Goal: Task Accomplishment & Management: Use online tool/utility

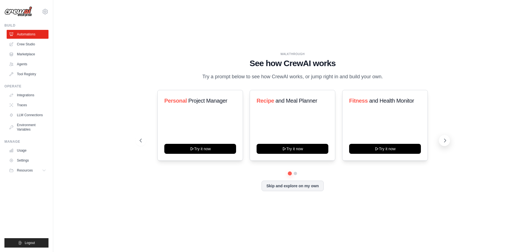
click at [445, 141] on icon at bounding box center [445, 141] width 6 height 6
click at [285, 190] on button "Skip and explore on my own" at bounding box center [292, 185] width 62 height 11
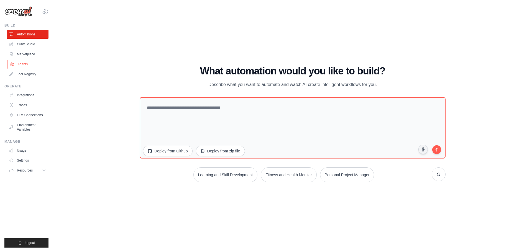
click at [27, 62] on link "Agents" at bounding box center [28, 64] width 42 height 9
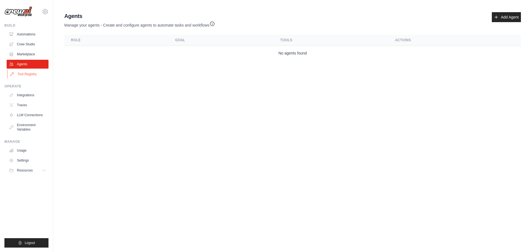
click at [31, 75] on link "Tool Registry" at bounding box center [28, 74] width 42 height 9
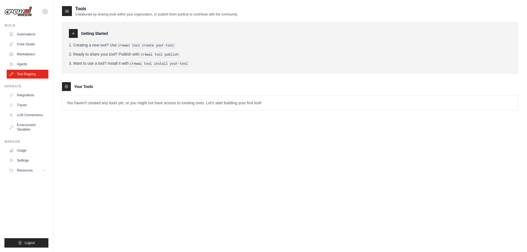
click at [79, 103] on p "You haven't created any tools yet, or you might not have access to existing one…" at bounding box center [290, 103] width 456 height 14
click at [86, 104] on p "You haven't created any tools yet, or you might not have access to existing one…" at bounding box center [290, 103] width 456 height 14
drag, startPoint x: 105, startPoint y: 104, endPoint x: 83, endPoint y: 104, distance: 22.2
click at [83, 104] on p "You haven't created any tools yet, or you might not have access to existing one…" at bounding box center [290, 103] width 456 height 14
click at [83, 115] on div "Tools Collaborate by sharing tools within your organization, or publish them pu…" at bounding box center [290, 63] width 457 height 114
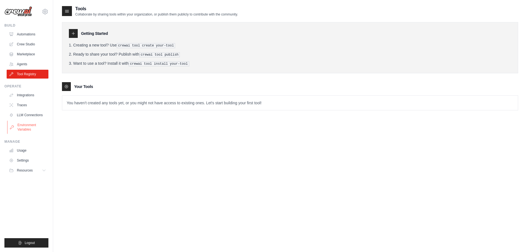
click at [31, 125] on link "Environment Variables" at bounding box center [28, 127] width 42 height 13
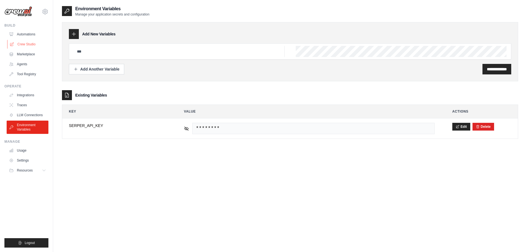
click at [27, 42] on link "Crew Studio" at bounding box center [28, 44] width 42 height 9
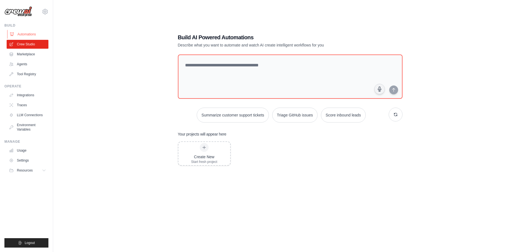
click at [27, 34] on link "Automations" at bounding box center [28, 34] width 42 height 9
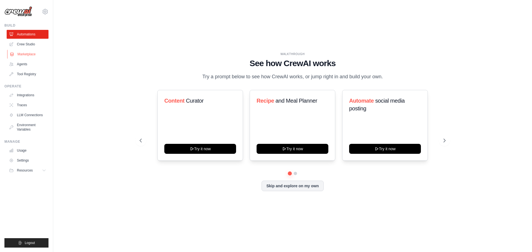
click at [25, 54] on link "Marketplace" at bounding box center [28, 54] width 42 height 9
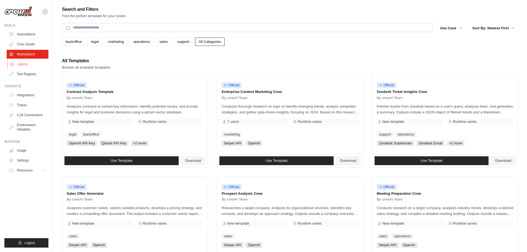
click at [26, 65] on link "Agents" at bounding box center [28, 64] width 42 height 9
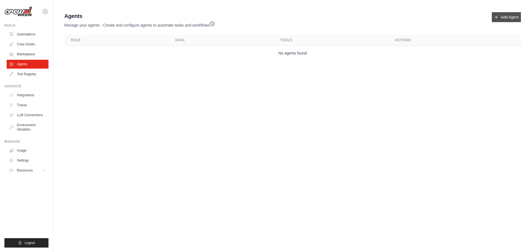
click at [497, 18] on icon at bounding box center [496, 17] width 4 height 4
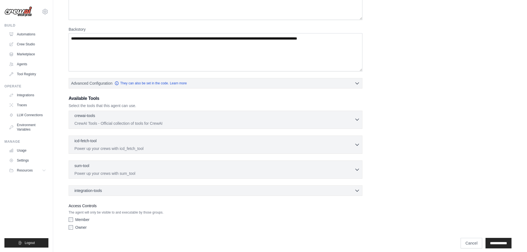
scroll to position [70, 0]
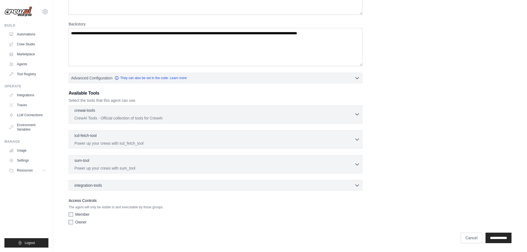
click at [118, 115] on div "crewai-tools 0 selected CrewAI Tools - Official collection of tools for CrewAI" at bounding box center [214, 114] width 280 height 13
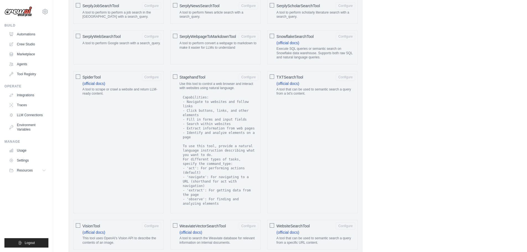
scroll to position [1003, 0]
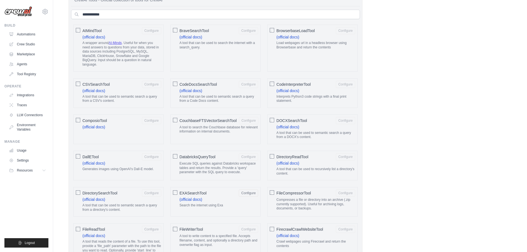
scroll to position [62, 0]
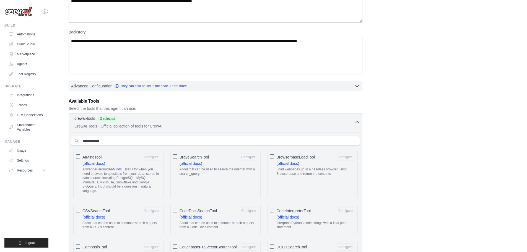
click at [356, 123] on icon "button" at bounding box center [358, 123] width 6 height 6
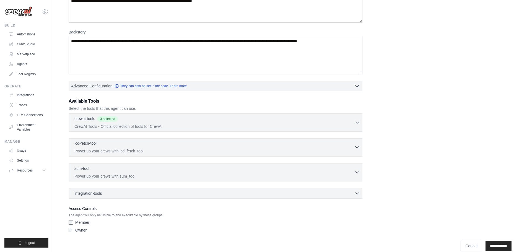
click at [234, 145] on div "icd-fetch-tool 0 selected" at bounding box center [214, 144] width 280 height 7
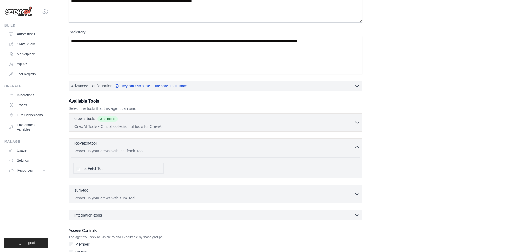
click at [217, 147] on div "icd-fetch-tool 0 selected" at bounding box center [214, 144] width 280 height 7
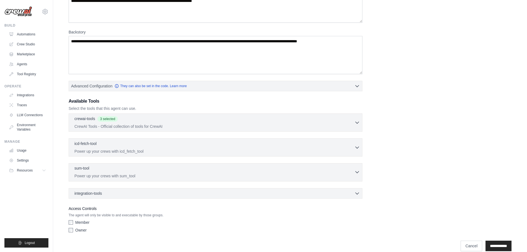
click at [172, 172] on div "sum-tool 0 selected" at bounding box center [214, 169] width 280 height 7
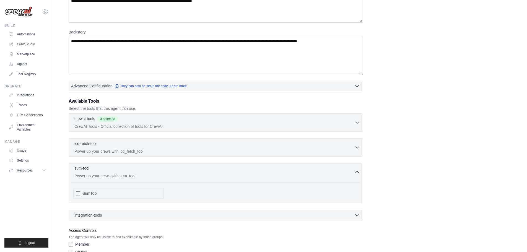
click at [171, 171] on div "sum-tool 0 selected" at bounding box center [214, 169] width 280 height 7
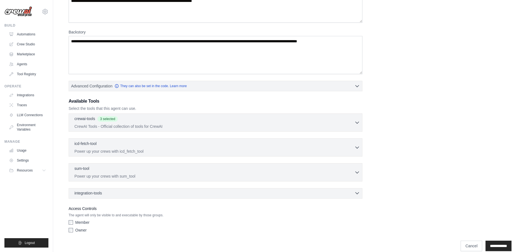
click at [146, 195] on div "integration-tools 0 selected" at bounding box center [217, 194] width 286 height 6
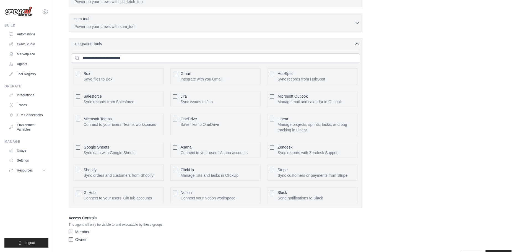
scroll to position [229, 0]
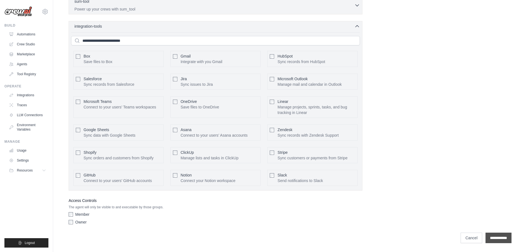
click at [496, 241] on input "**********" at bounding box center [499, 238] width 26 height 11
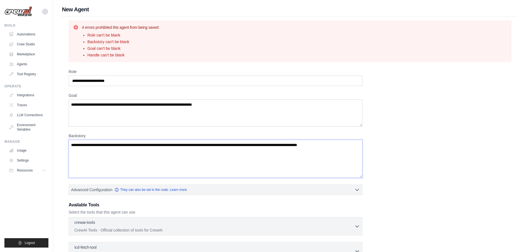
click at [284, 147] on textarea "Backstory" at bounding box center [216, 159] width 294 height 38
click at [231, 189] on button "Advanced Configuration They can also be set in the code. Learn more" at bounding box center [216, 190] width 294 height 10
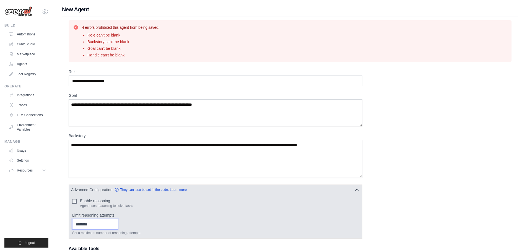
click at [100, 225] on input "Limit reasoning attempts" at bounding box center [95, 224] width 46 height 11
click at [118, 223] on input "*" at bounding box center [95, 224] width 46 height 11
type input "*"
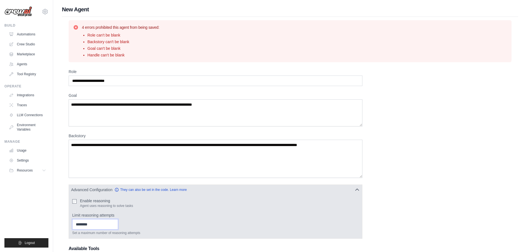
click at [118, 223] on input "*" at bounding box center [95, 224] width 46 height 11
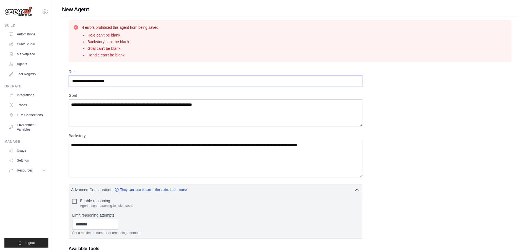
click at [128, 81] on input "Role" at bounding box center [216, 81] width 294 height 11
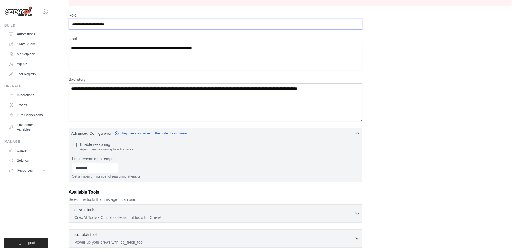
scroll to position [138, 0]
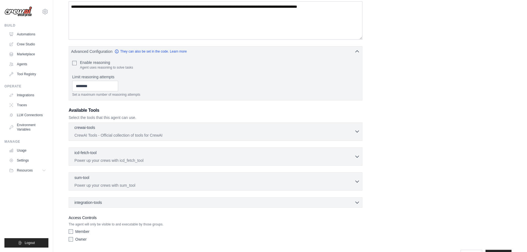
click at [354, 129] on div "crewai-tools 0 selected" at bounding box center [214, 128] width 280 height 7
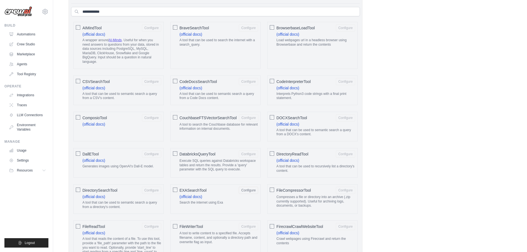
scroll to position [222, 0]
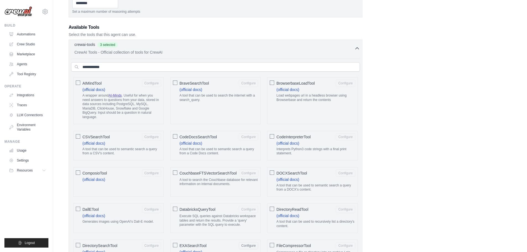
click at [357, 48] on icon "button" at bounding box center [358, 49] width 6 height 6
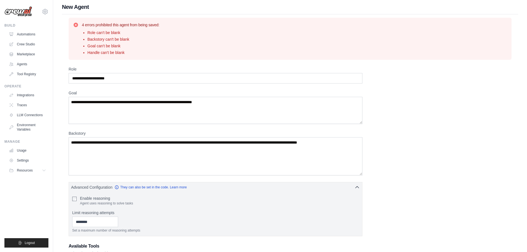
scroll to position [0, 0]
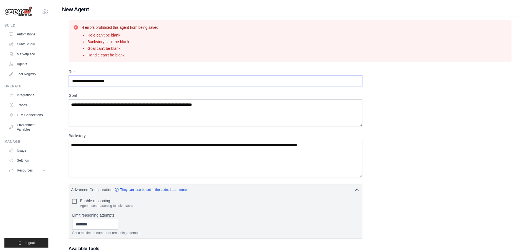
click at [126, 83] on input "Role" at bounding box center [216, 81] width 294 height 11
click at [123, 82] on input "Role" at bounding box center [216, 81] width 294 height 11
drag, startPoint x: 123, startPoint y: 82, endPoint x: 76, endPoint y: 81, distance: 47.4
click at [76, 81] on input "Role" at bounding box center [216, 81] width 294 height 11
type input "*"
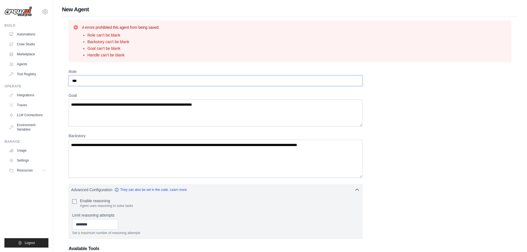
type input "***"
click at [98, 105] on textarea "Goal" at bounding box center [216, 112] width 294 height 27
type textarea "*******"
click at [104, 148] on textarea "Backstory" at bounding box center [216, 159] width 294 height 38
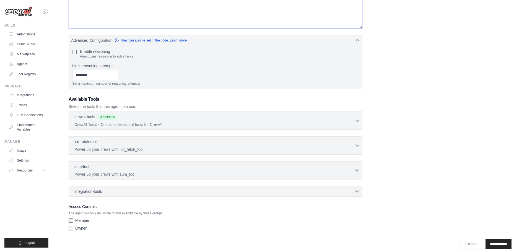
scroll to position [156, 0]
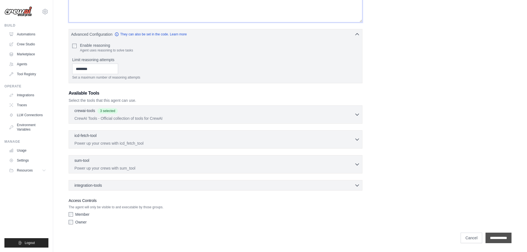
type textarea "**********"
click at [494, 238] on input "**********" at bounding box center [499, 238] width 26 height 11
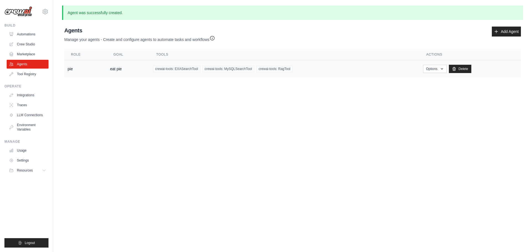
click at [89, 71] on td "pie" at bounding box center [85, 68] width 42 height 17
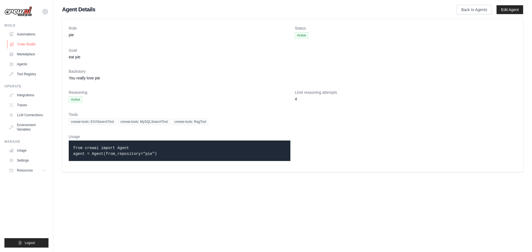
click at [27, 44] on link "Crew Studio" at bounding box center [28, 44] width 42 height 9
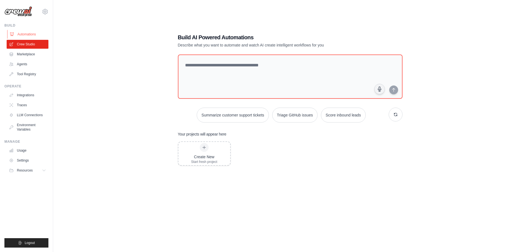
click at [28, 35] on link "Automations" at bounding box center [28, 34] width 42 height 9
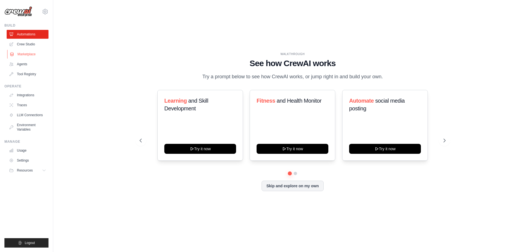
click at [29, 55] on link "Marketplace" at bounding box center [28, 54] width 42 height 9
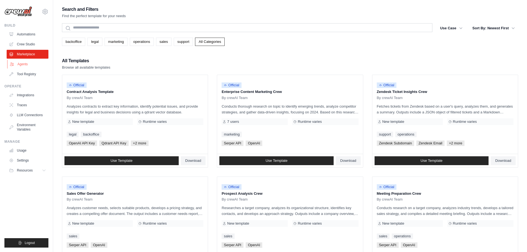
click at [26, 63] on link "Agents" at bounding box center [28, 64] width 42 height 9
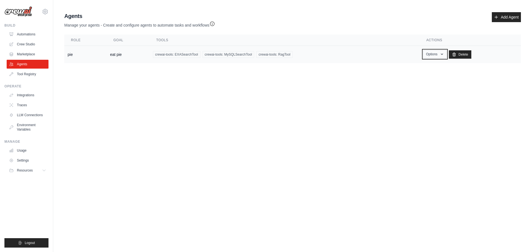
click at [441, 53] on icon "button" at bounding box center [441, 54] width 4 height 4
click at [421, 67] on link "Show" at bounding box center [426, 67] width 40 height 10
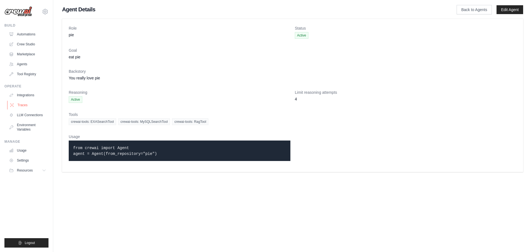
click at [29, 107] on link "Traces" at bounding box center [28, 105] width 42 height 9
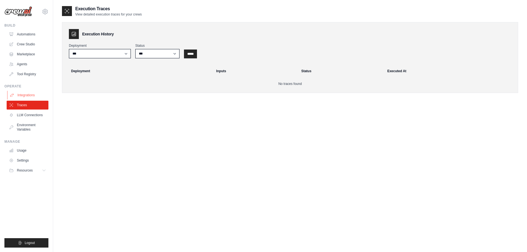
click at [28, 95] on link "Integrations" at bounding box center [28, 95] width 42 height 9
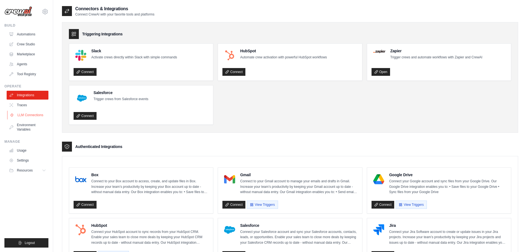
click at [27, 115] on link "LLM Connections" at bounding box center [28, 115] width 42 height 9
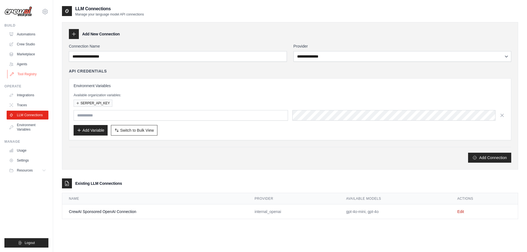
click at [24, 73] on link "Tool Registry" at bounding box center [28, 74] width 42 height 9
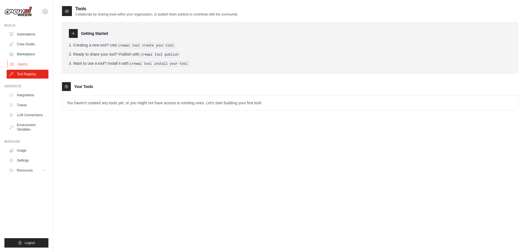
click at [23, 62] on link "Agents" at bounding box center [28, 64] width 42 height 9
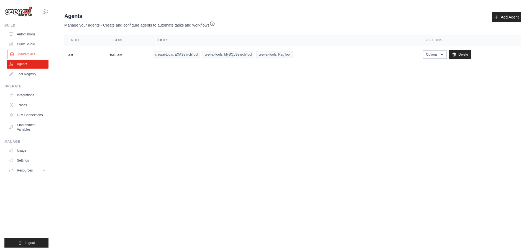
click at [26, 53] on link "Marketplace" at bounding box center [28, 54] width 42 height 9
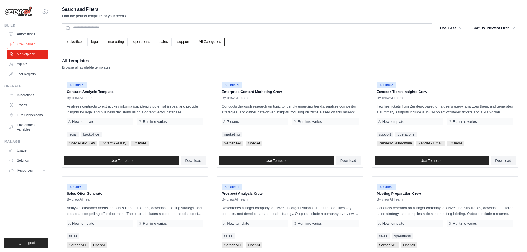
click at [28, 44] on link "Crew Studio" at bounding box center [28, 44] width 42 height 9
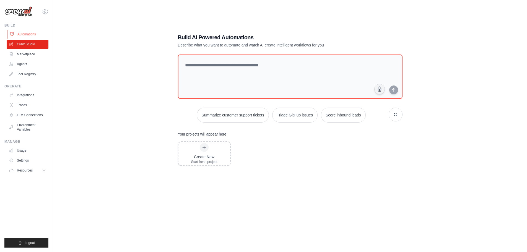
click at [30, 36] on link "Automations" at bounding box center [28, 34] width 42 height 9
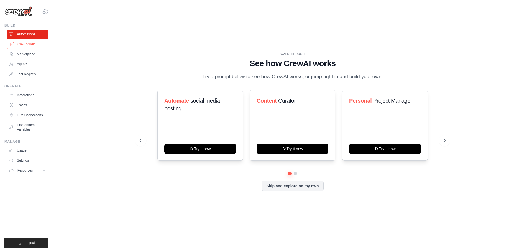
click at [32, 45] on link "Crew Studio" at bounding box center [28, 44] width 42 height 9
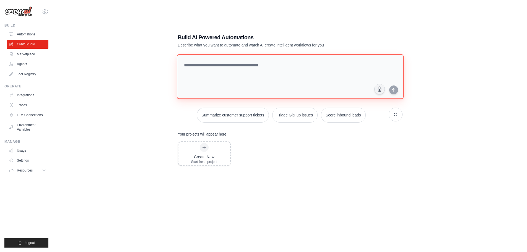
click at [205, 69] on textarea at bounding box center [290, 76] width 227 height 45
type textarea "**********"
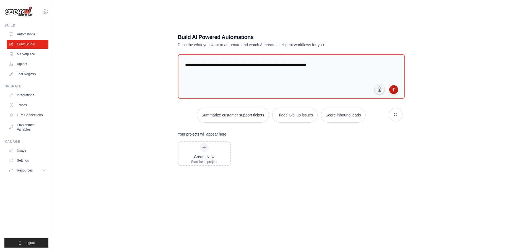
click at [396, 92] on icon "submit" at bounding box center [394, 89] width 4 height 4
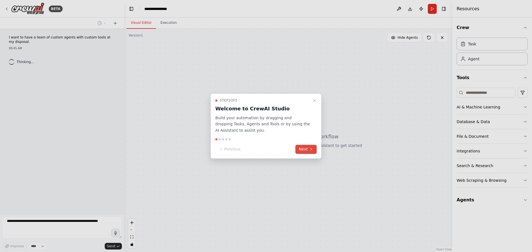
click at [310, 148] on icon at bounding box center [310, 149] width 1 height 2
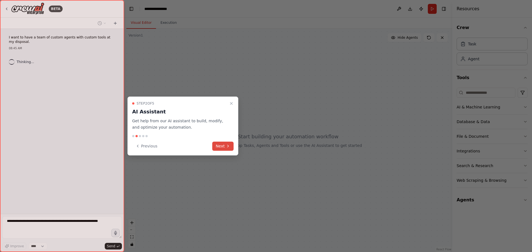
click at [223, 147] on button "Next" at bounding box center [222, 146] width 21 height 9
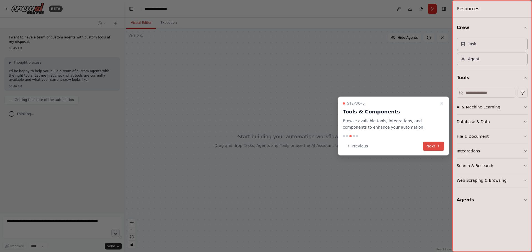
click at [429, 146] on button "Next" at bounding box center [433, 146] width 21 height 9
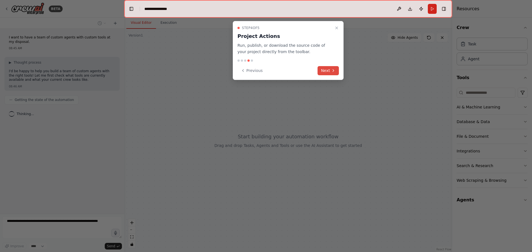
click at [330, 71] on button "Next" at bounding box center [327, 70] width 21 height 9
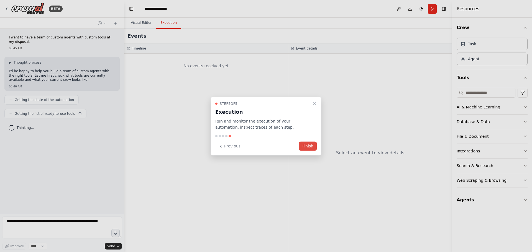
click at [309, 146] on button "Finish" at bounding box center [308, 146] width 18 height 9
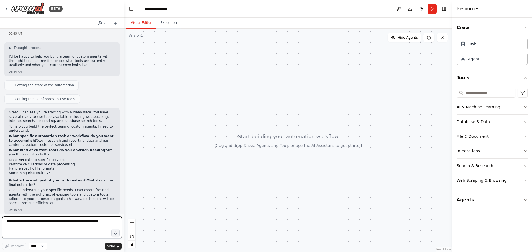
scroll to position [19, 0]
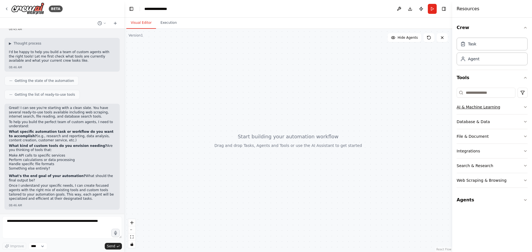
click at [473, 110] on button "AI & Machine Learning" at bounding box center [491, 107] width 71 height 14
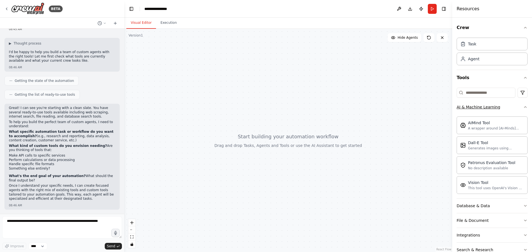
click at [473, 110] on button "AI & Machine Learning" at bounding box center [491, 107] width 71 height 14
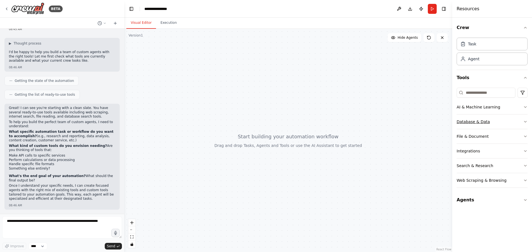
click at [472, 124] on div "Database & Data" at bounding box center [472, 122] width 33 height 6
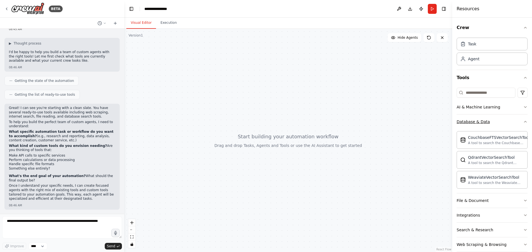
click at [472, 124] on div "Database & Data" at bounding box center [472, 122] width 33 height 6
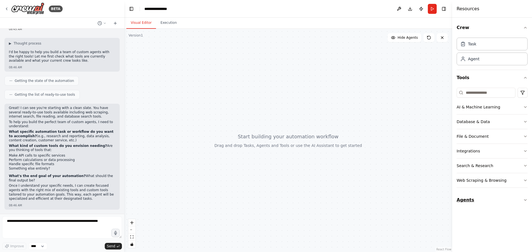
click at [485, 203] on button "Agents" at bounding box center [491, 200] width 71 height 16
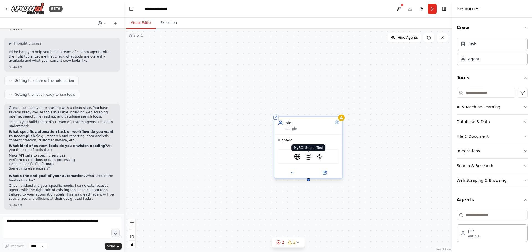
click at [308, 158] on img at bounding box center [308, 156] width 7 height 7
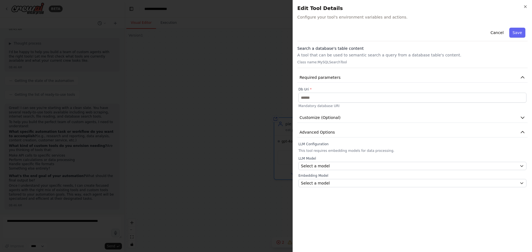
click at [253, 137] on div at bounding box center [266, 126] width 532 height 252
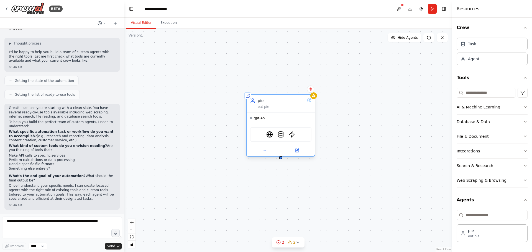
drag, startPoint x: 303, startPoint y: 128, endPoint x: 275, endPoint y: 106, distance: 35.1
click at [275, 106] on div "eat pie" at bounding box center [281, 107] width 47 height 4
click at [481, 109] on div "AI & Machine Learning" at bounding box center [477, 107] width 43 height 6
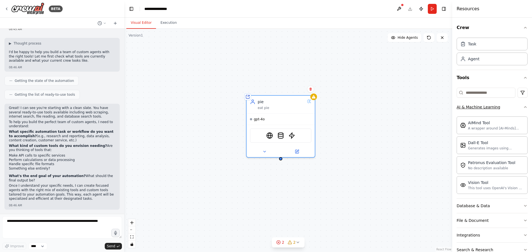
click at [481, 109] on div "AI & Machine Learning" at bounding box center [477, 107] width 43 height 6
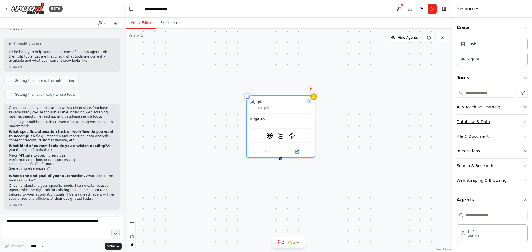
click at [480, 124] on div "Database & Data" at bounding box center [472, 122] width 33 height 6
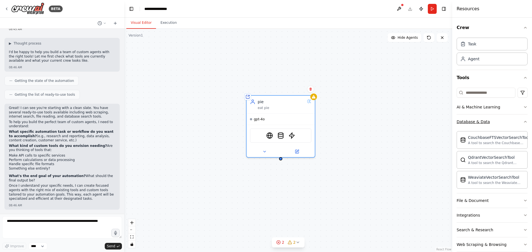
click at [480, 124] on div "Database & Data" at bounding box center [472, 122] width 33 height 6
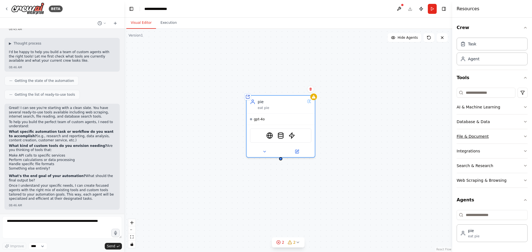
click at [477, 139] on button "File & Document" at bounding box center [491, 136] width 71 height 14
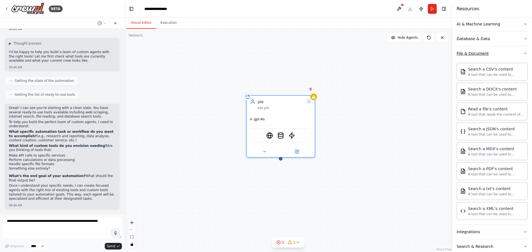
scroll to position [0, 0]
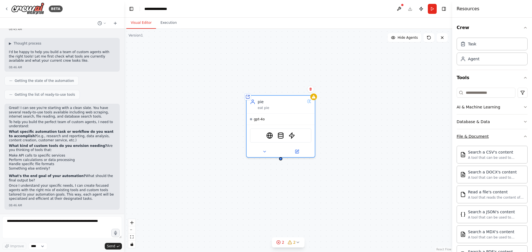
click at [477, 137] on div "File & Document" at bounding box center [472, 137] width 32 height 6
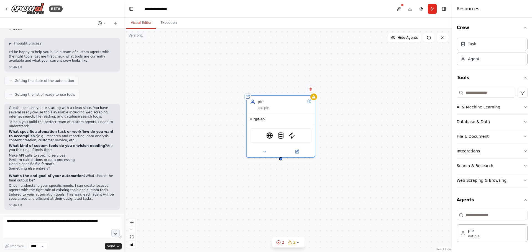
click at [475, 151] on div "Integrations" at bounding box center [467, 151] width 23 height 6
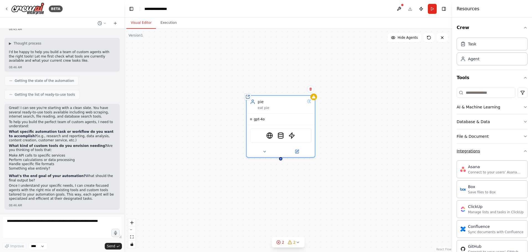
click at [475, 151] on div "Integrations" at bounding box center [467, 151] width 23 height 6
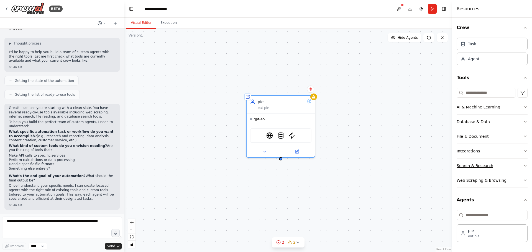
click at [474, 165] on div "Search & Research" at bounding box center [474, 166] width 37 height 6
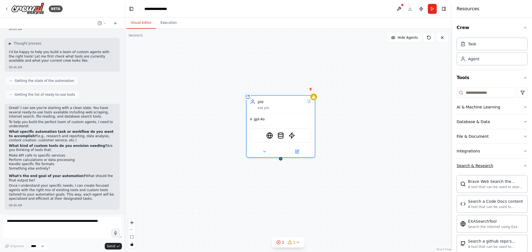
click at [474, 165] on div "Search & Research" at bounding box center [474, 166] width 37 height 6
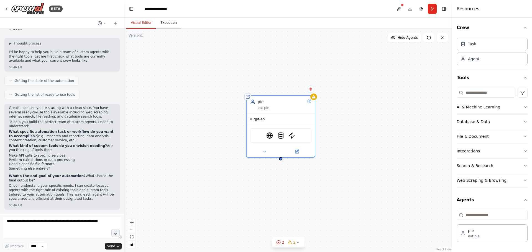
click at [166, 22] on button "Execution" at bounding box center [168, 23] width 25 height 12
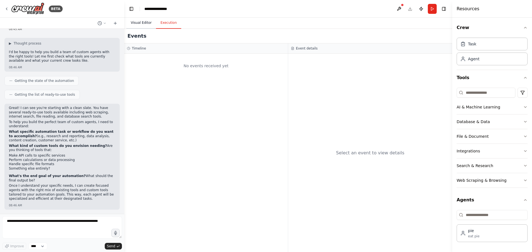
click at [143, 24] on button "Visual Editor" at bounding box center [141, 23] width 30 height 12
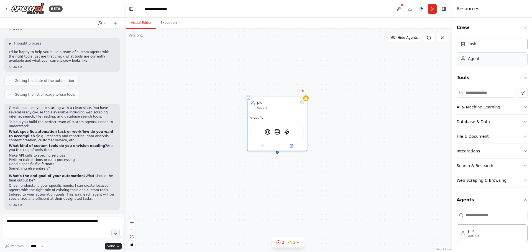
click at [474, 62] on div "Agent" at bounding box center [491, 58] width 71 height 13
click at [470, 47] on div "Task" at bounding box center [491, 43] width 71 height 13
click at [378, 98] on icon at bounding box center [378, 98] width 4 height 4
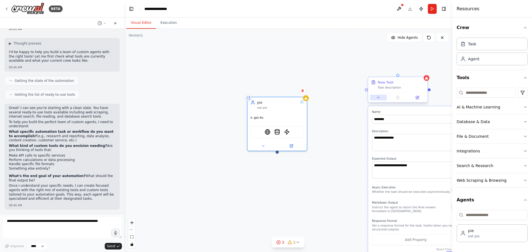
click at [378, 98] on icon at bounding box center [378, 97] width 2 height 1
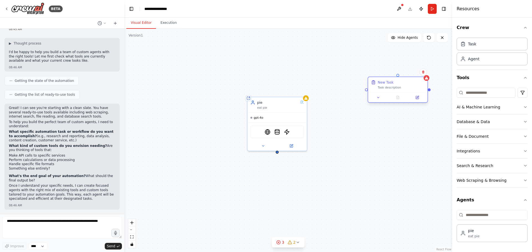
click at [403, 84] on div "New Task" at bounding box center [400, 82] width 47 height 5
click at [423, 74] on button at bounding box center [422, 71] width 7 height 7
click at [413, 72] on button "Confirm" at bounding box center [407, 72] width 20 height 7
click at [477, 61] on div "Agent" at bounding box center [473, 59] width 11 height 6
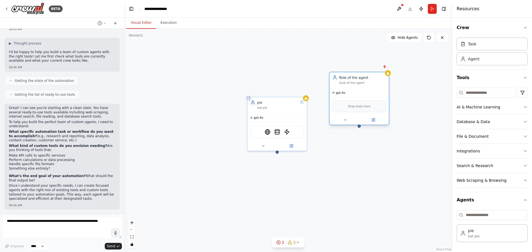
drag, startPoint x: 426, startPoint y: 81, endPoint x: 344, endPoint y: 81, distance: 82.0
click at [344, 81] on div "Goal of the agent" at bounding box center [362, 83] width 47 height 4
click at [385, 68] on icon at bounding box center [384, 66] width 2 height 3
click at [374, 67] on button "Confirm" at bounding box center [369, 66] width 20 height 7
